Goal: Find specific page/section: Find specific page/section

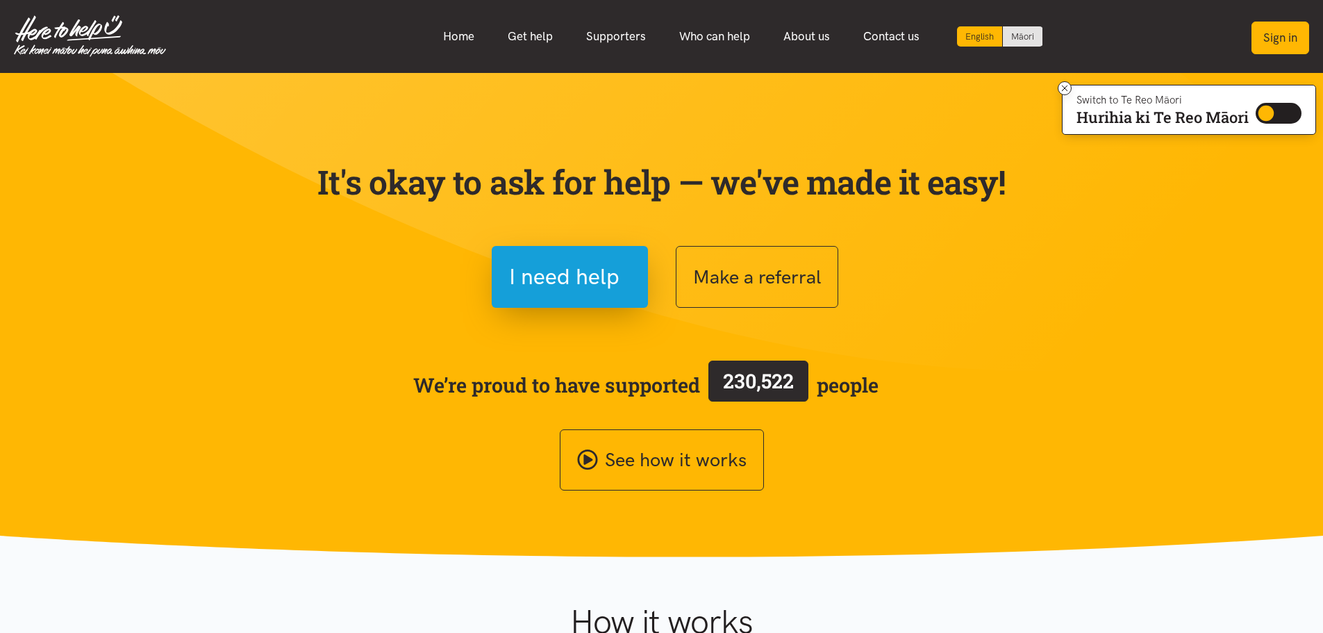
click at [1261, 36] on button "Sign in" at bounding box center [1280, 38] width 58 height 33
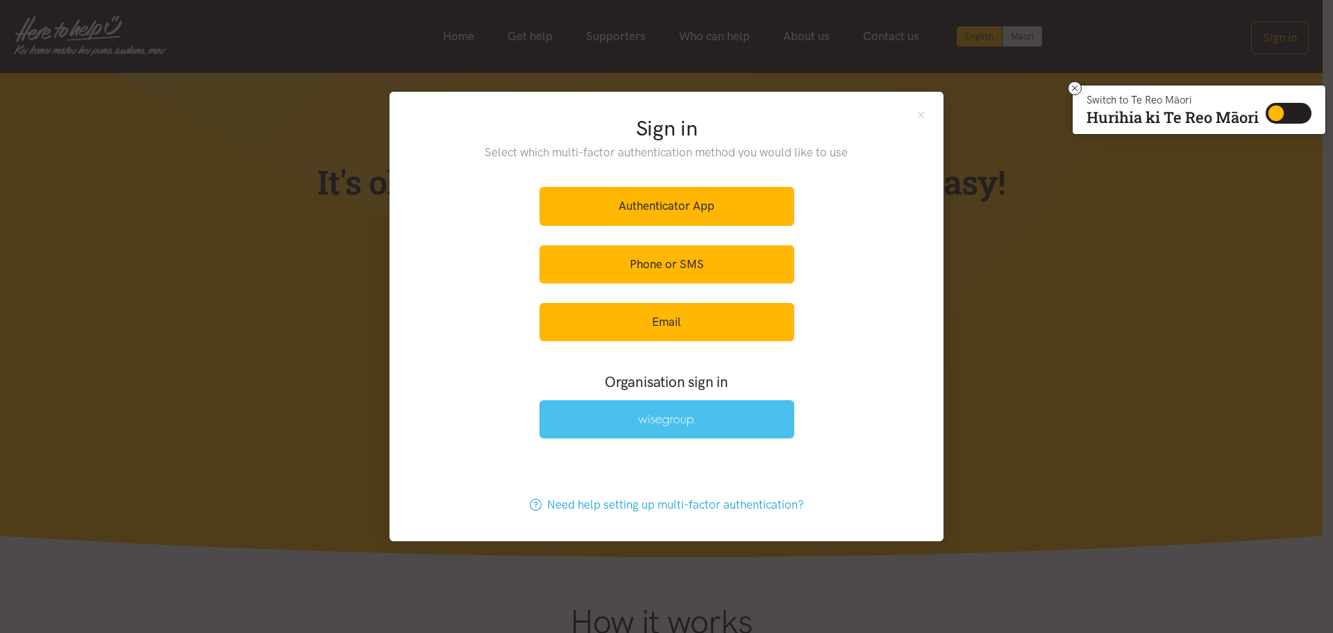
click at [662, 418] on img at bounding box center [666, 421] width 57 height 12
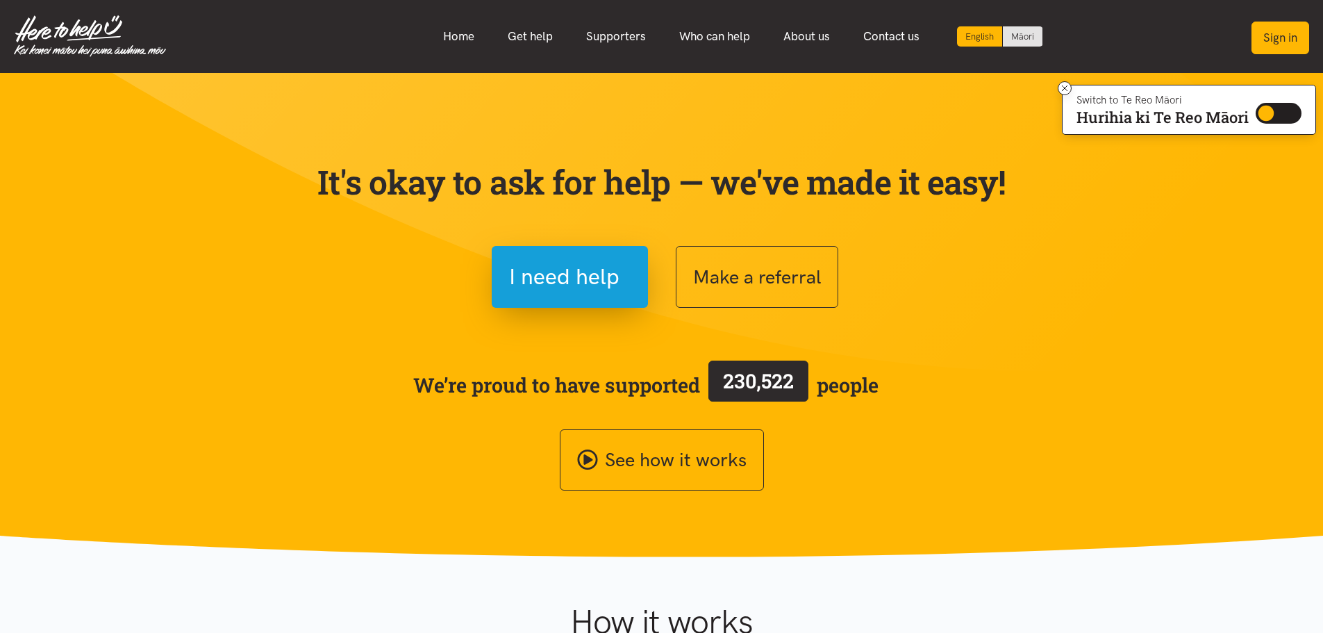
click at [1277, 42] on button "Sign in" at bounding box center [1280, 38] width 58 height 33
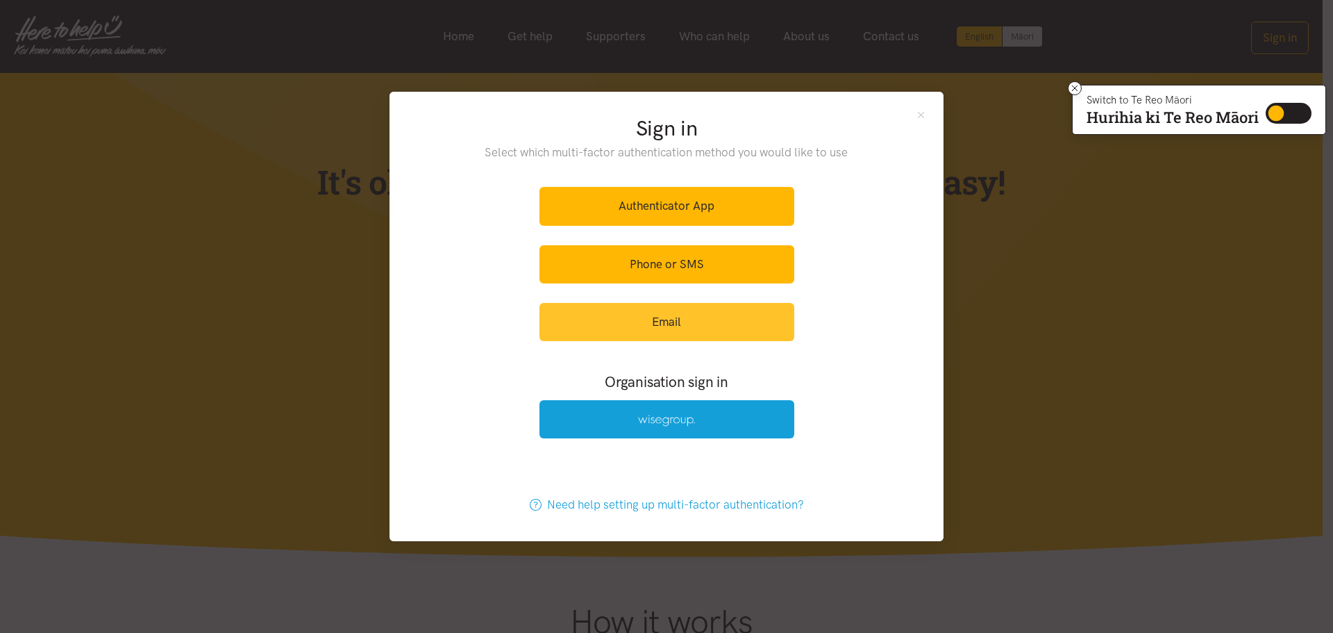
click at [674, 310] on link "Email" at bounding box center [667, 322] width 255 height 38
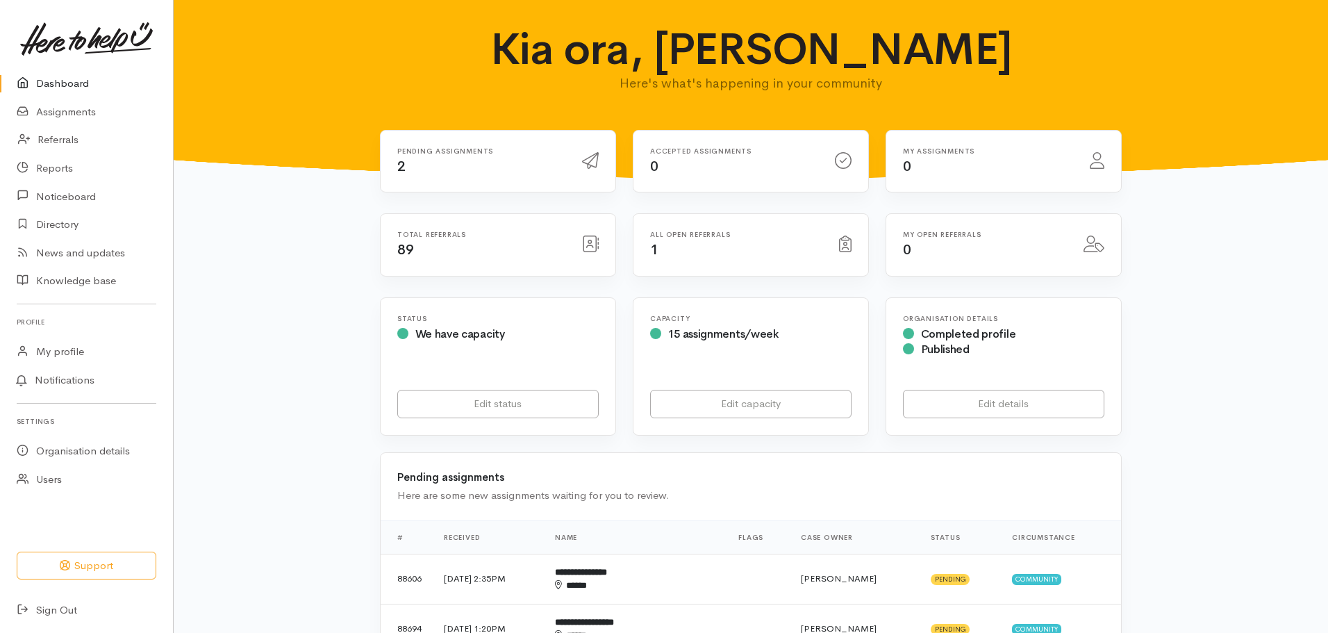
click at [506, 159] on div "Pending assignments 2" at bounding box center [481, 161] width 185 height 28
click at [81, 110] on link "Assignments" at bounding box center [86, 112] width 173 height 28
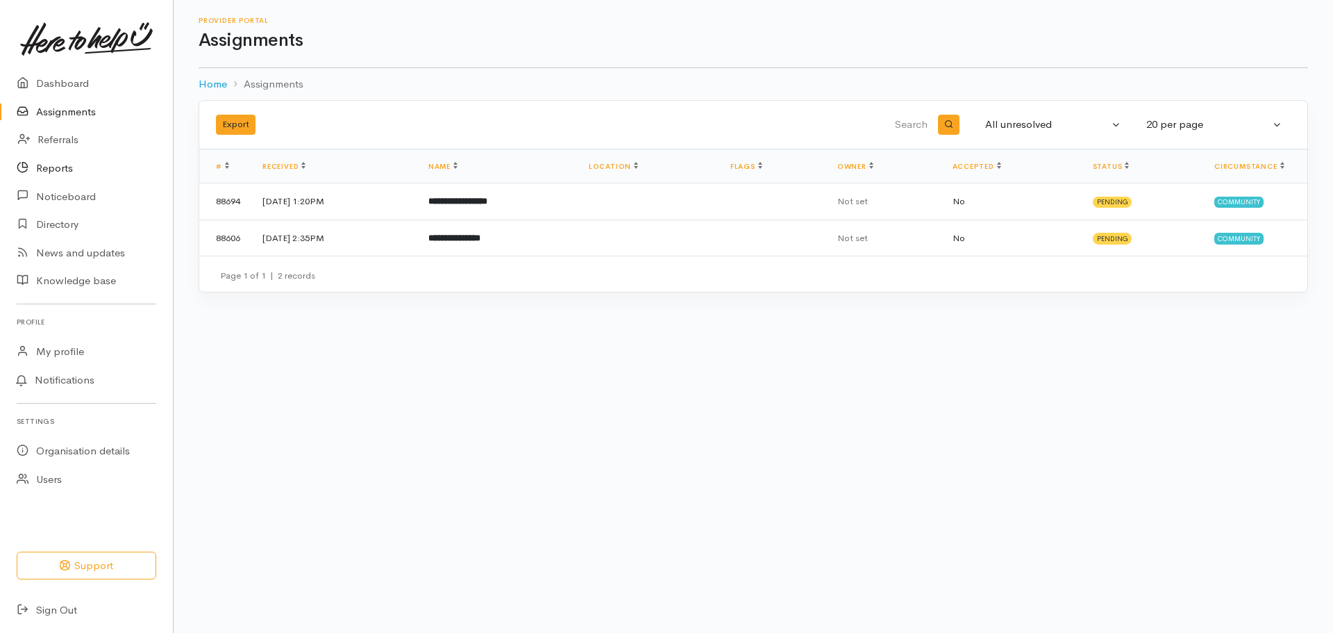
click at [51, 160] on link "Reports" at bounding box center [86, 168] width 173 height 28
